Goal: Task Accomplishment & Management: Manage account settings

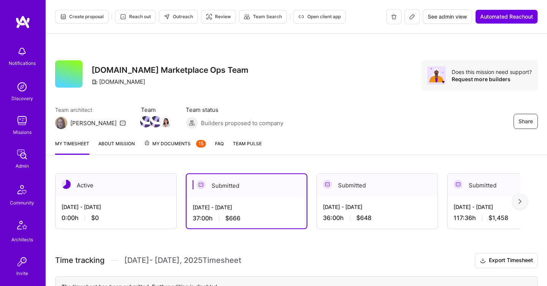
scroll to position [98, 0]
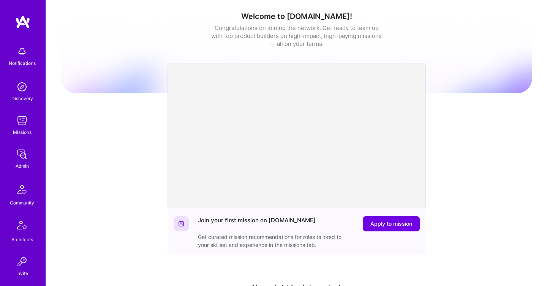
click at [26, 166] on div "Admin" at bounding box center [22, 166] width 13 height 8
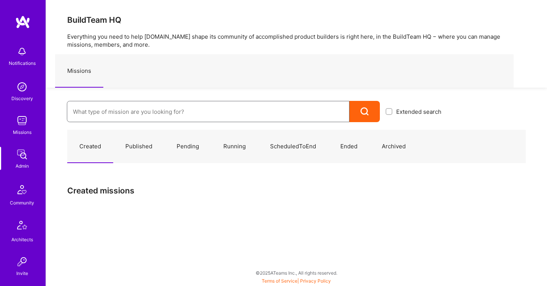
click at [133, 115] on input at bounding box center [208, 111] width 270 height 19
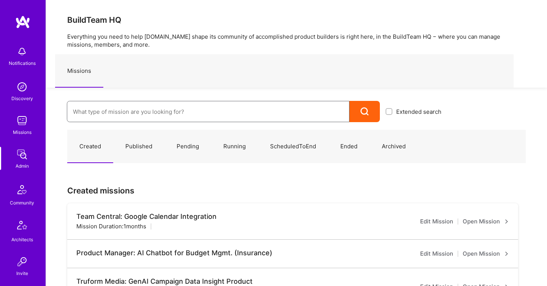
paste input "Onlocation Mobile/Security- 3338TSV275"
type input "Onlocation Mobile/Security- 3338TSV275"
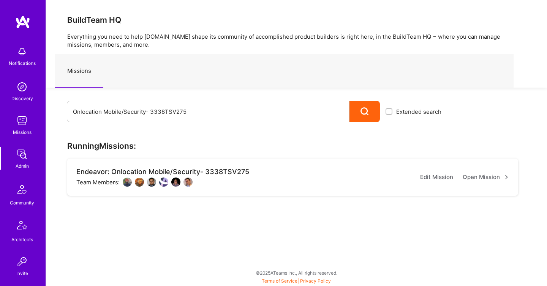
click at [478, 180] on link "Open Mission" at bounding box center [486, 177] width 46 height 9
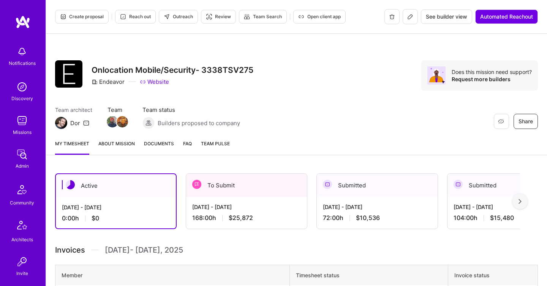
click at [325, 186] on img at bounding box center [327, 184] width 9 height 9
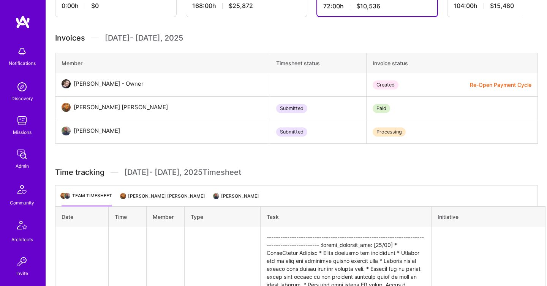
scroll to position [216, 0]
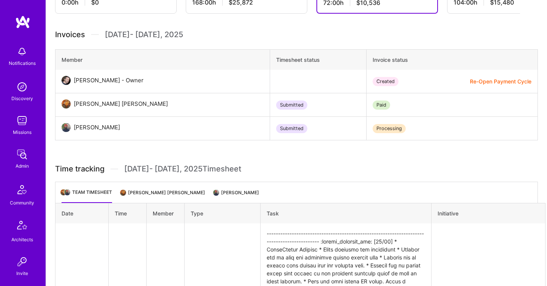
click at [187, 188] on ul "Team timesheet Stephen James Agneta Agneta Harsimran Singh Maan" at bounding box center [296, 192] width 483 height 21
click at [188, 192] on li "Stephen James Agneta Agneta" at bounding box center [163, 195] width 84 height 15
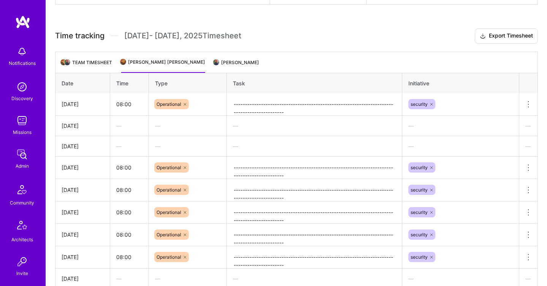
scroll to position [339, 0]
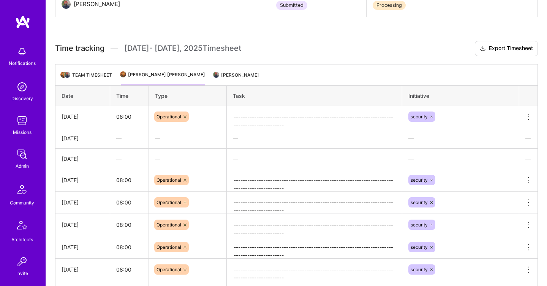
click at [225, 74] on li "Harsimran Singh Maan" at bounding box center [236, 78] width 45 height 15
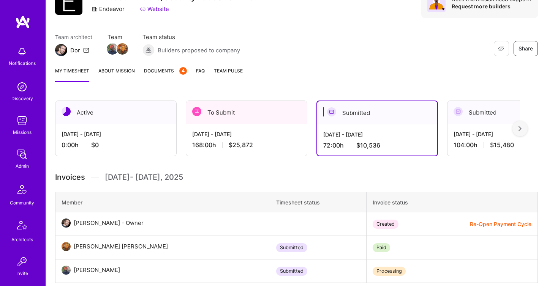
scroll to position [84, 0]
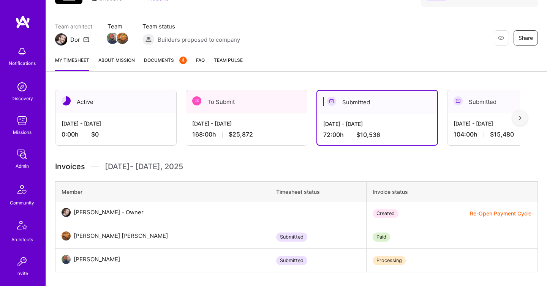
click at [254, 135] on div "168:00 h $25,872" at bounding box center [246, 135] width 109 height 8
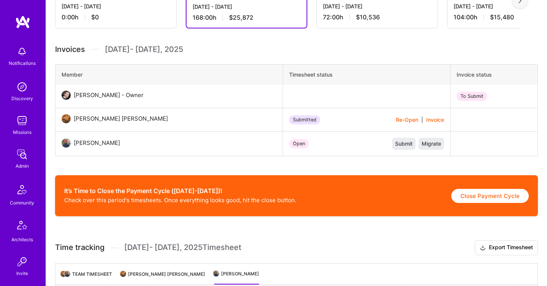
scroll to position [203, 0]
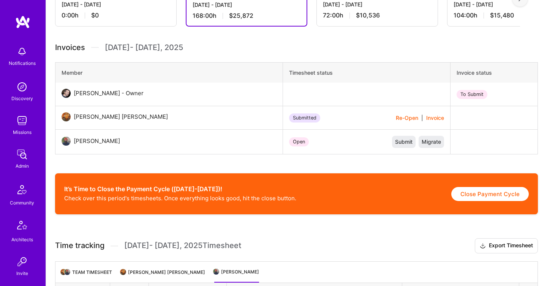
click at [173, 267] on ul "Team timesheet Stephen James Agneta Agneta Harsimran Singh Maan" at bounding box center [296, 272] width 483 height 21
click at [177, 279] on li "Stephen James Agneta Agneta" at bounding box center [163, 275] width 84 height 15
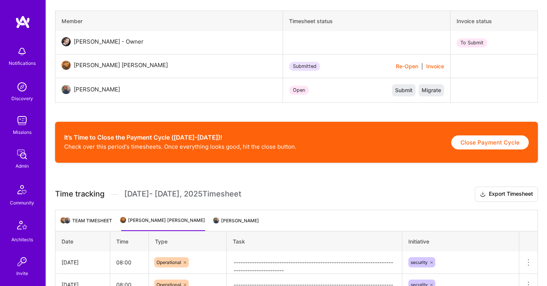
click at [230, 223] on li "Harsimran Singh Maan" at bounding box center [236, 223] width 45 height 15
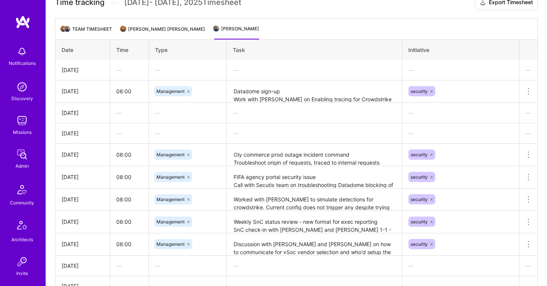
scroll to position [443, 0]
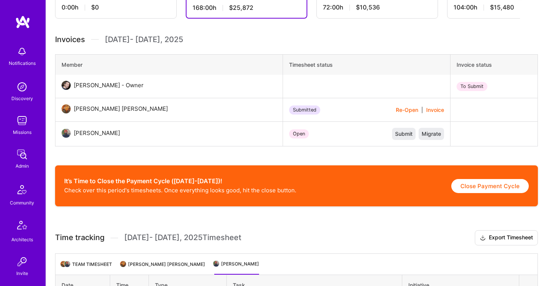
click at [158, 267] on li "Stephen James Agneta Agneta" at bounding box center [163, 267] width 84 height 15
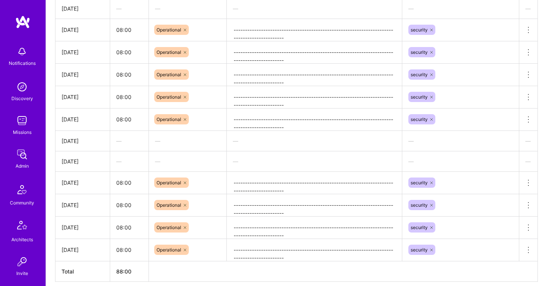
scroll to position [606, 0]
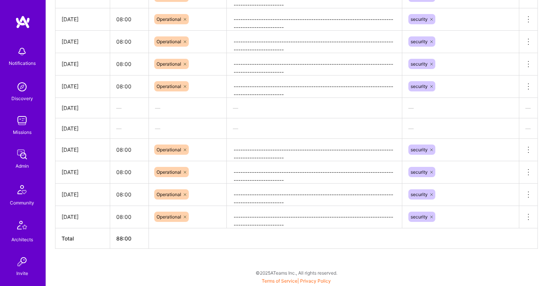
click at [24, 156] on img at bounding box center [21, 154] width 15 height 15
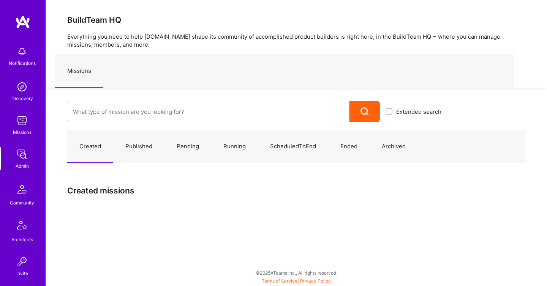
click at [105, 101] on div at bounding box center [208, 111] width 283 height 21
paste input "Olympic Engineering -3338OEG275"
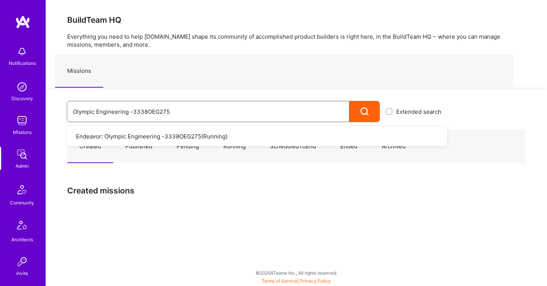
type input "Olympic Engineering -3338OEG275"
click at [223, 138] on link "Endeavor: Olympic Engineering -3338OEG275 ( Running )" at bounding box center [257, 136] width 380 height 19
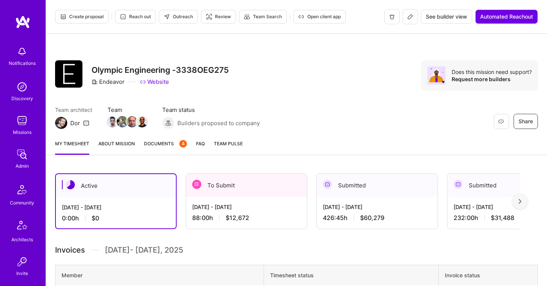
click at [382, 205] on div "[DATE] - [DATE]" at bounding box center [377, 207] width 109 height 8
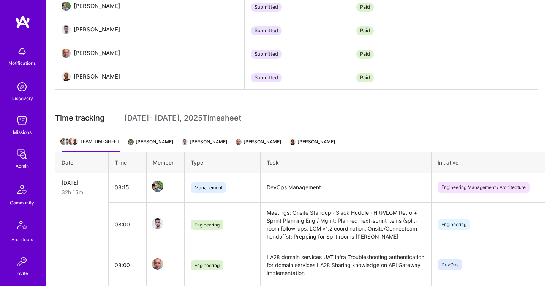
scroll to position [316, 0]
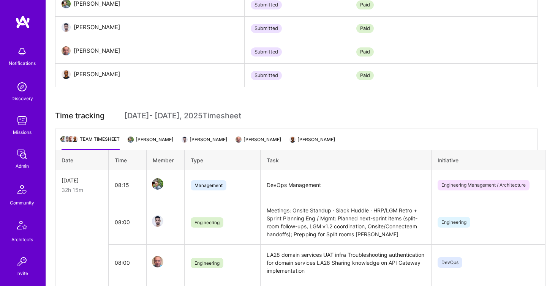
click at [155, 143] on li "[PERSON_NAME]" at bounding box center [151, 142] width 45 height 15
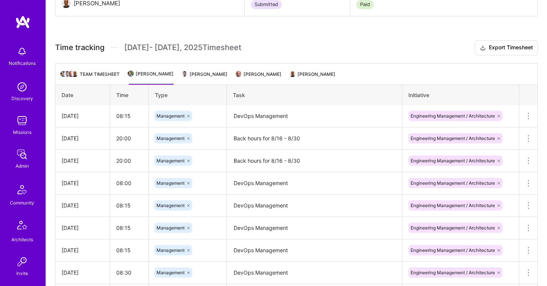
scroll to position [360, 0]
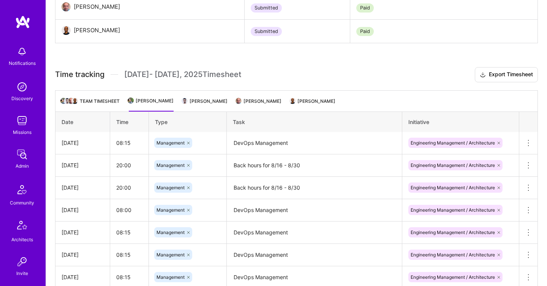
click at [223, 103] on li "[PERSON_NAME]" at bounding box center [205, 104] width 45 height 15
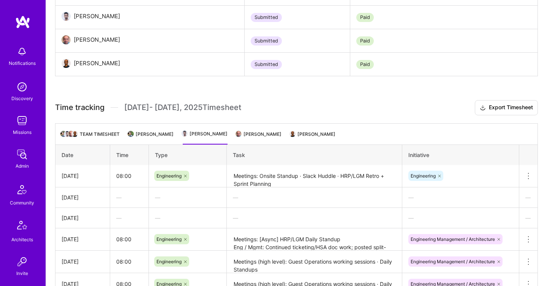
scroll to position [325, 0]
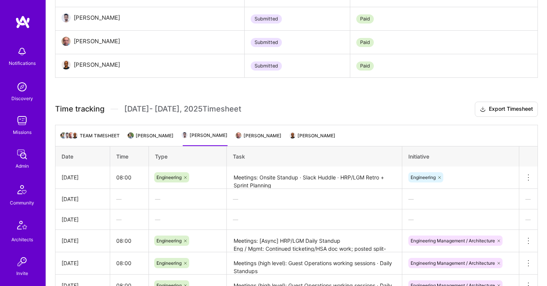
click at [257, 124] on div "Active [DATE] - [DATE] 0:00 h $0 To Submit [DATE] - [DATE] 88:00 h $12,672 Subm…" at bounding box center [296, 195] width 501 height 712
click at [259, 137] on li "[PERSON_NAME]" at bounding box center [259, 138] width 45 height 15
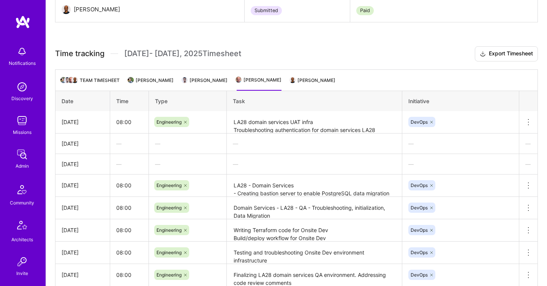
click at [317, 82] on li "[PERSON_NAME]" at bounding box center [313, 83] width 45 height 15
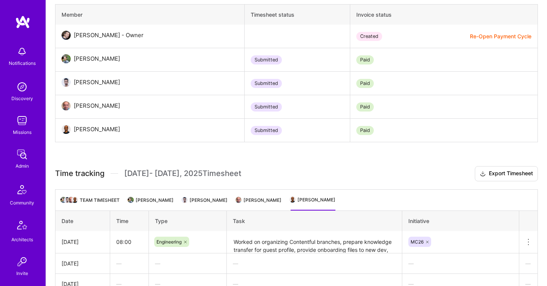
scroll to position [0, 0]
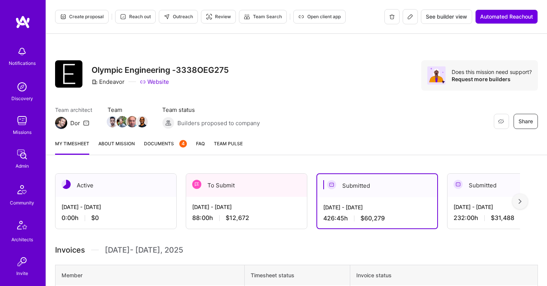
click at [234, 191] on div "To Submit" at bounding box center [246, 185] width 121 height 23
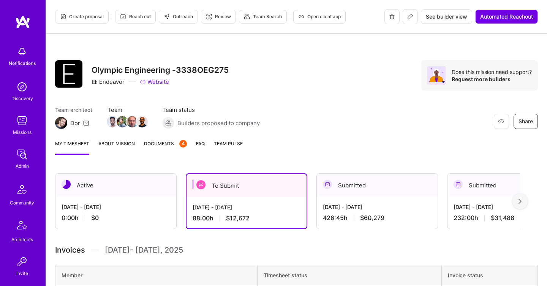
click at [28, 161] on img at bounding box center [21, 154] width 15 height 15
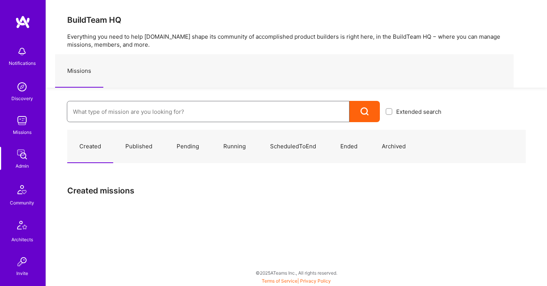
click at [124, 107] on input at bounding box center [208, 111] width 270 height 19
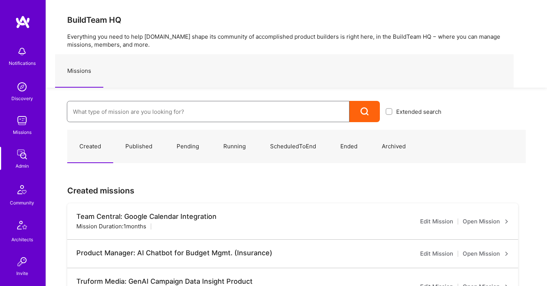
paste input "Data Team- 3338DES275"
type input "Data Team- 3338DES275"
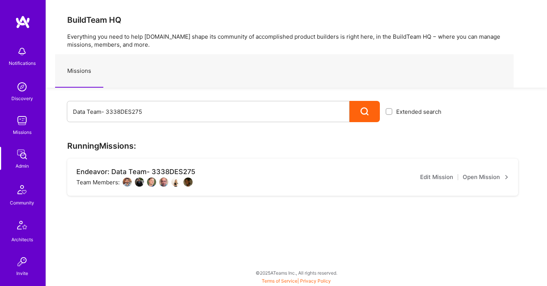
click at [478, 174] on link "Open Mission" at bounding box center [486, 177] width 46 height 9
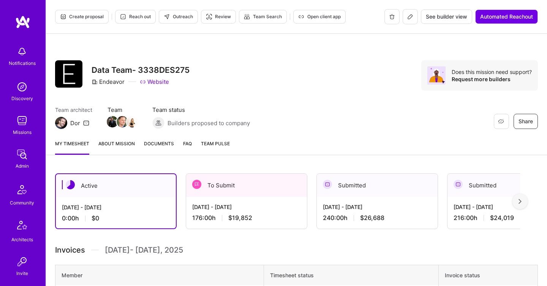
click at [369, 188] on div "Submitted" at bounding box center [377, 185] width 121 height 23
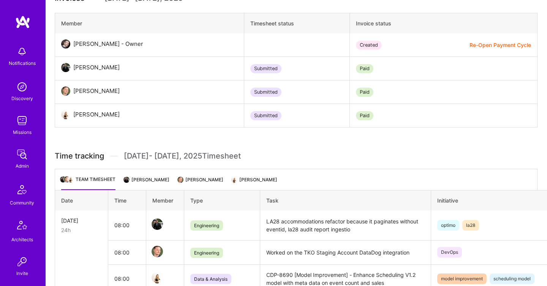
scroll to position [252, 1]
click at [167, 174] on ul "Team timesheet [PERSON_NAME] [PERSON_NAME] [PERSON_NAME]" at bounding box center [295, 179] width 483 height 21
click at [165, 183] on li "[PERSON_NAME]" at bounding box center [146, 182] width 45 height 15
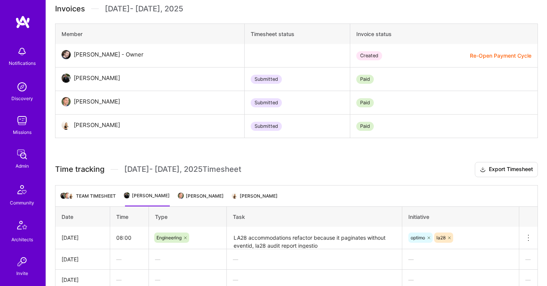
scroll to position [239, 0]
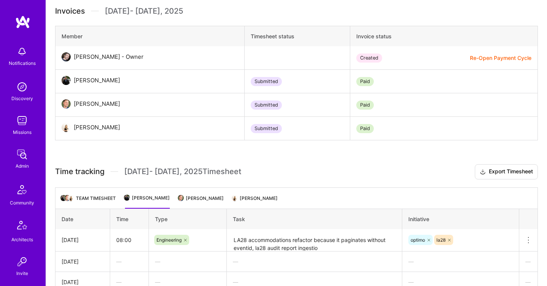
click at [197, 192] on ul "Team timesheet [PERSON_NAME] [PERSON_NAME] [PERSON_NAME]" at bounding box center [296, 198] width 483 height 21
click at [200, 198] on li "[PERSON_NAME]" at bounding box center [201, 201] width 45 height 15
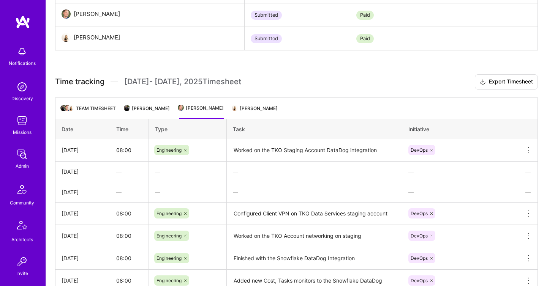
click at [261, 106] on li "[PERSON_NAME]" at bounding box center [255, 111] width 45 height 15
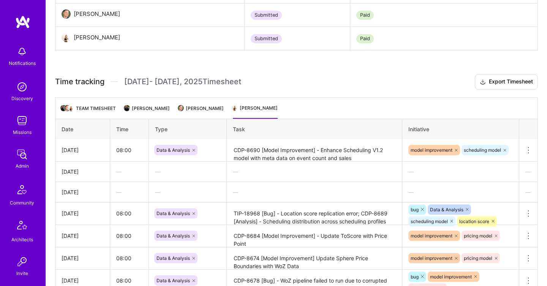
scroll to position [569, 0]
